Goal: Information Seeking & Learning: Learn about a topic

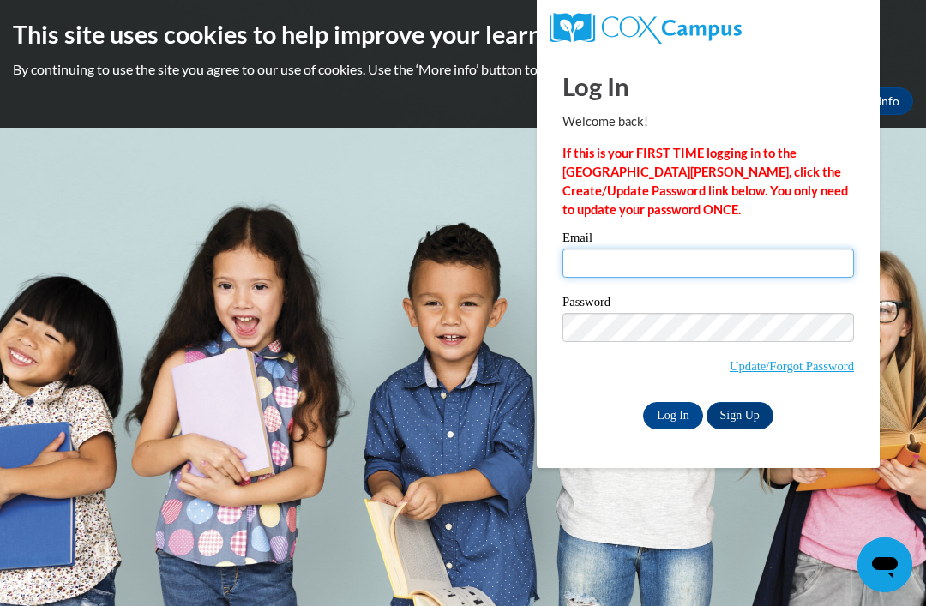
click at [589, 260] on input "Email" at bounding box center [709, 263] width 292 height 29
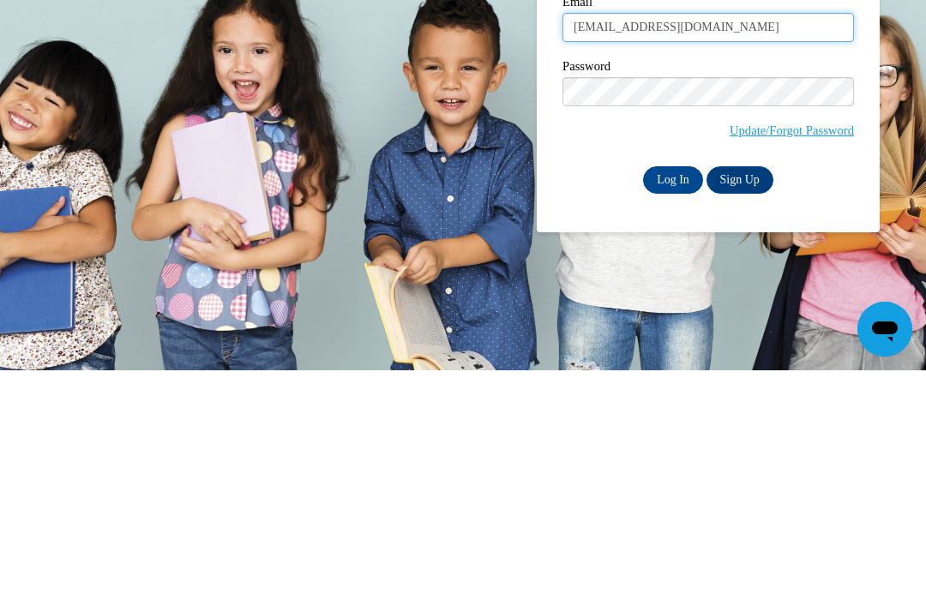
type input "[EMAIL_ADDRESS][DOMAIN_NAME]"
click at [671, 402] on input "Log In" at bounding box center [673, 415] width 60 height 27
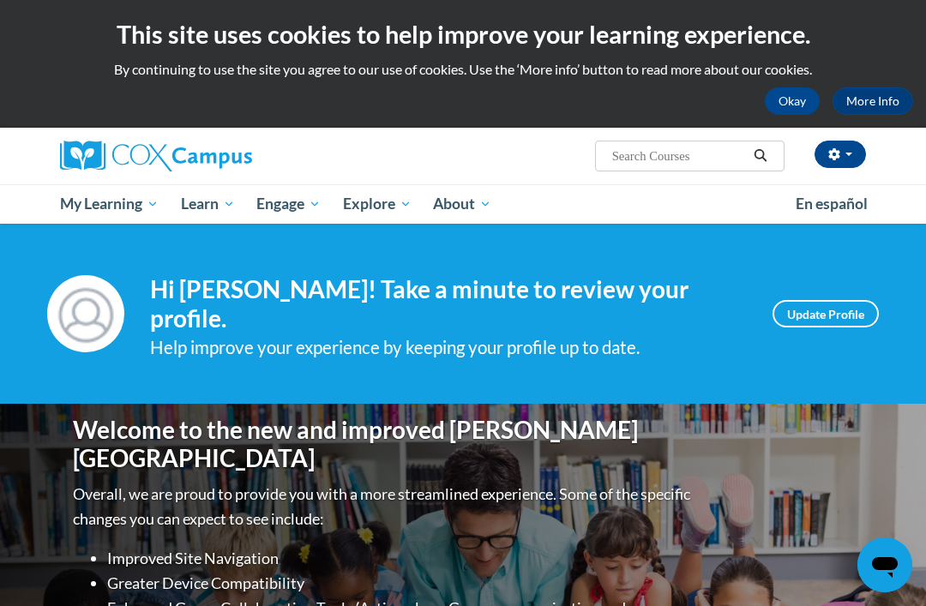
click at [0, 0] on span "My Course Progress" at bounding box center [0, 0] width 0 height 0
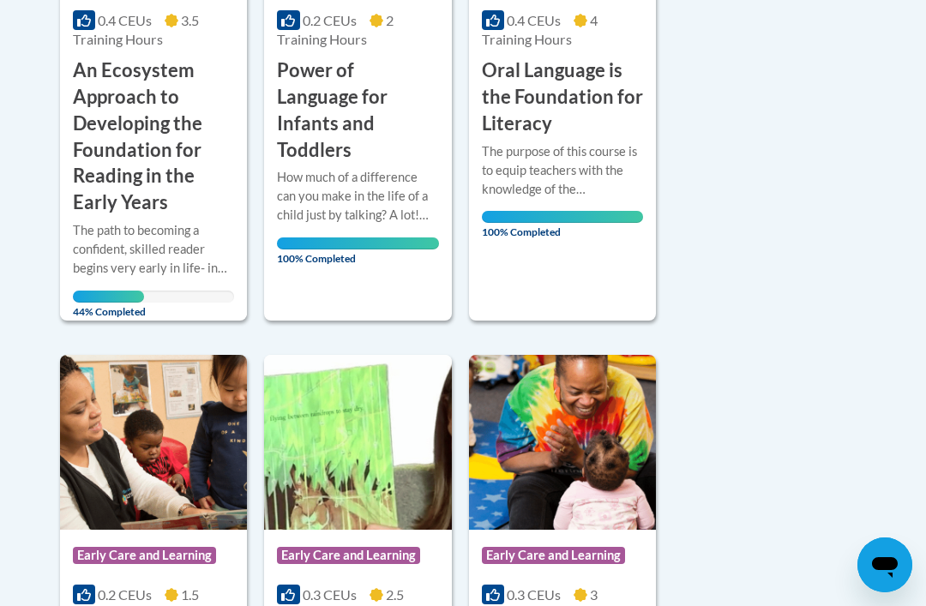
scroll to position [659, 0]
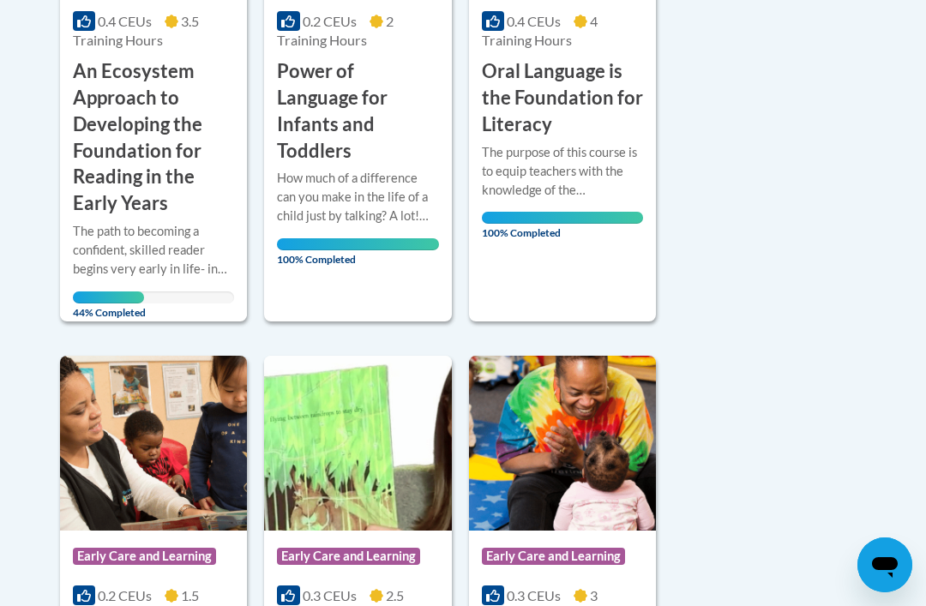
click at [112, 222] on div "The path to becoming a confident, skilled reader begins very early in life- in …" at bounding box center [153, 250] width 161 height 57
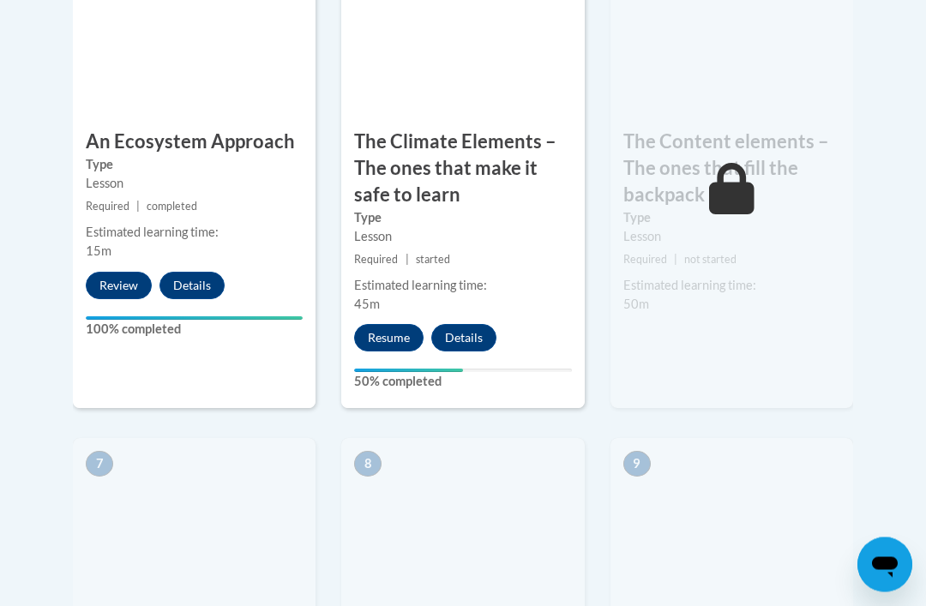
scroll to position [1227, 0]
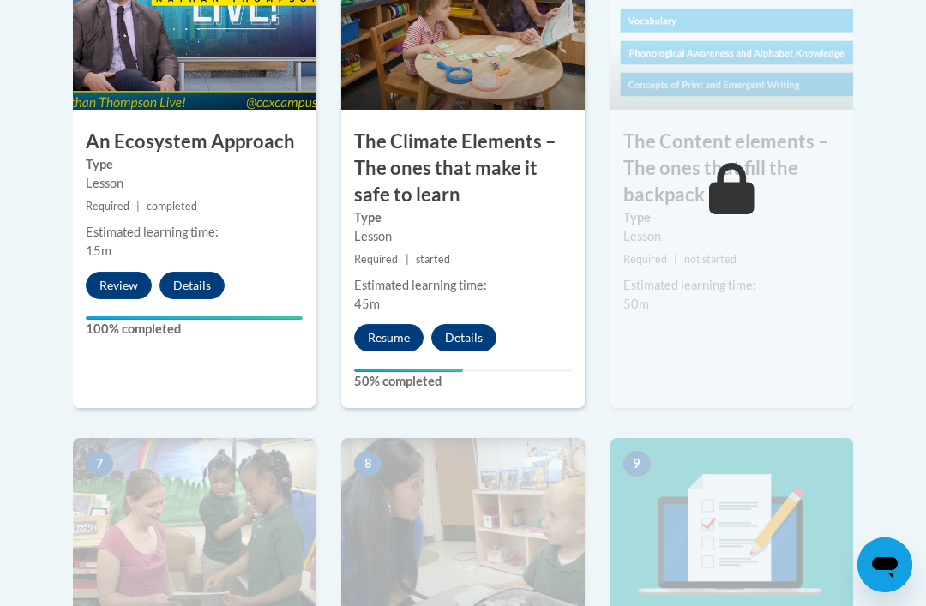
click at [380, 324] on button "Resume" at bounding box center [388, 337] width 69 height 27
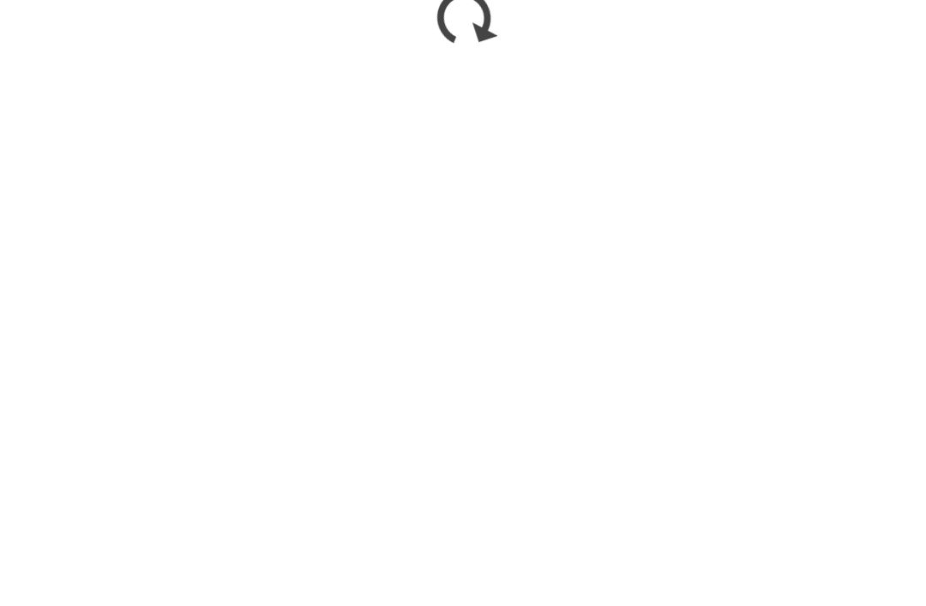
scroll to position [1529, 0]
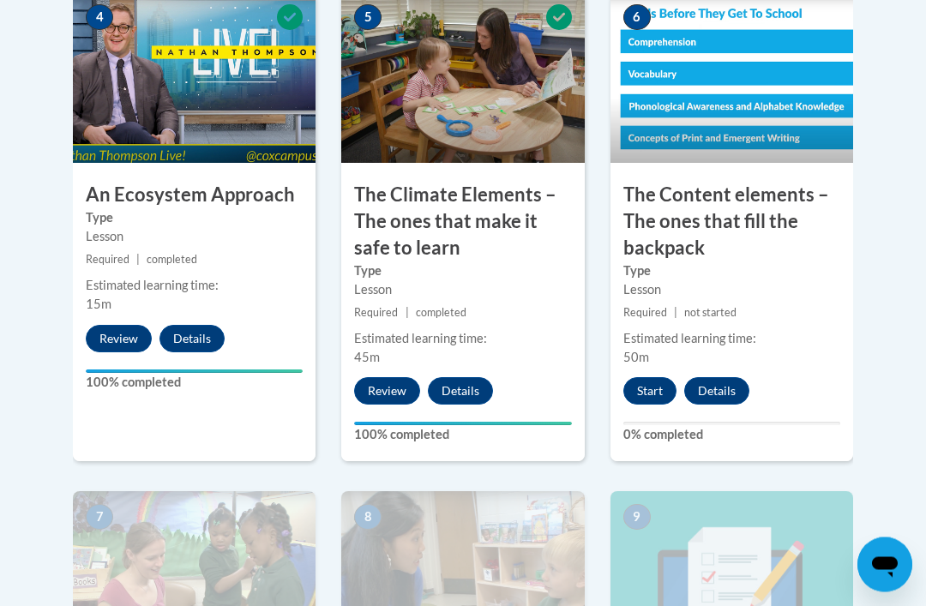
scroll to position [1173, 0]
click at [666, 377] on button "Start" at bounding box center [650, 390] width 53 height 27
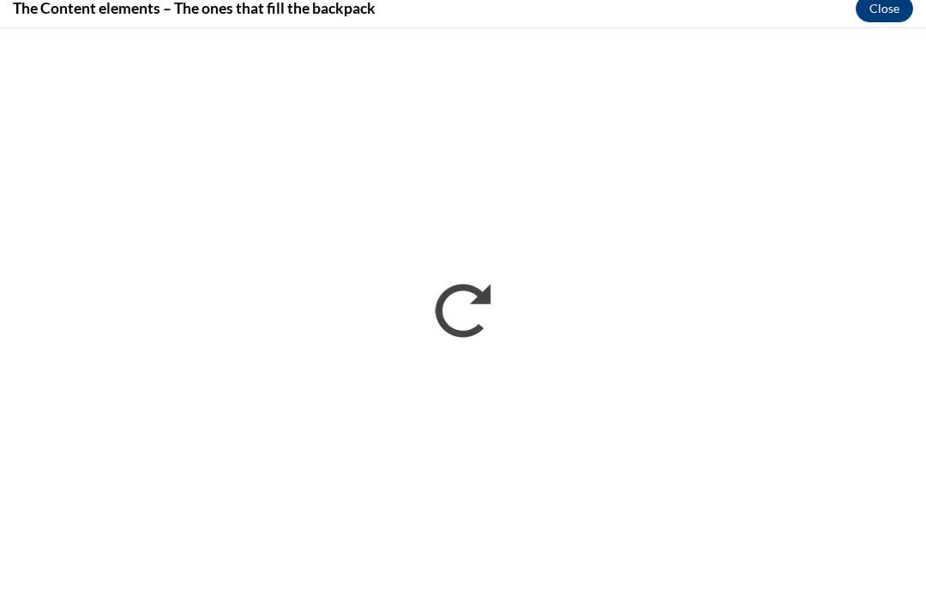
scroll to position [1409, 0]
